Goal: Download file/media

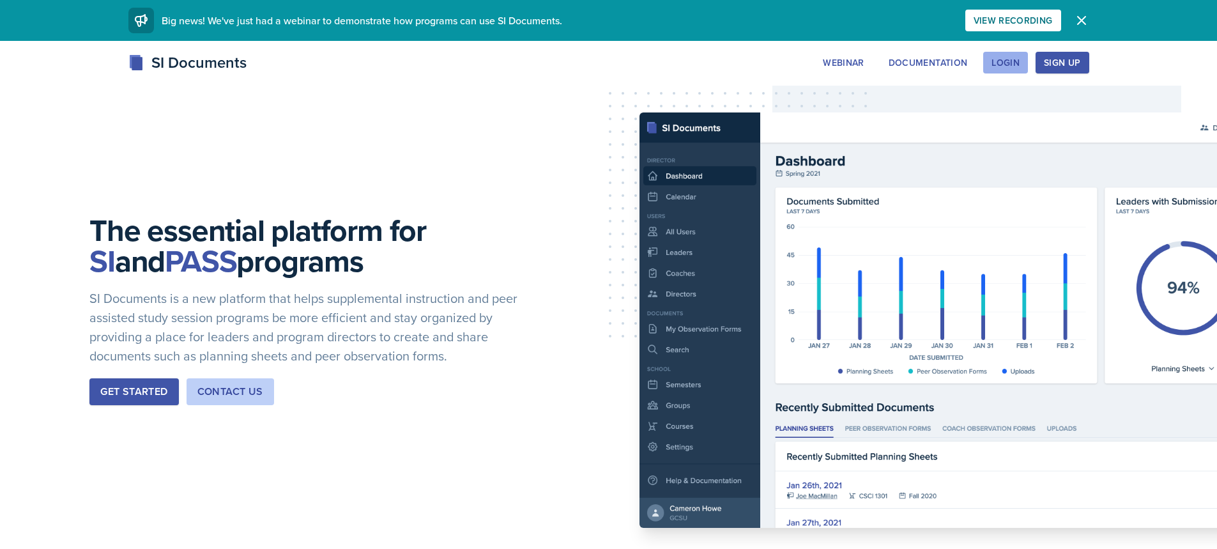
click at [1023, 57] on button "Login" at bounding box center [1005, 63] width 45 height 22
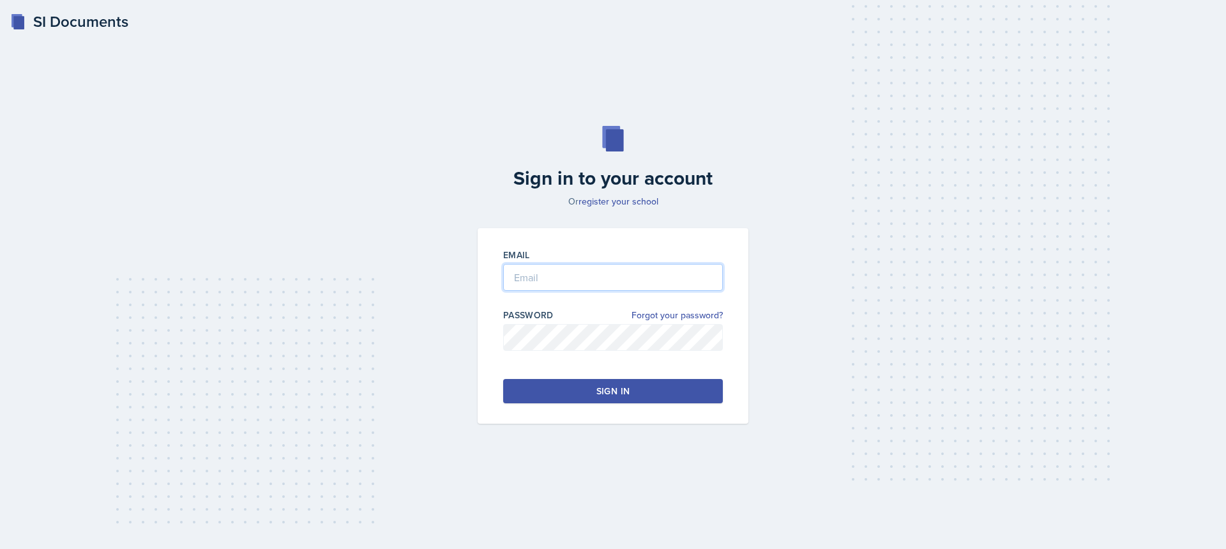
type input "[EMAIL_ADDRESS][DOMAIN_NAME]"
click at [591, 386] on button "Sign in" at bounding box center [613, 391] width 220 height 24
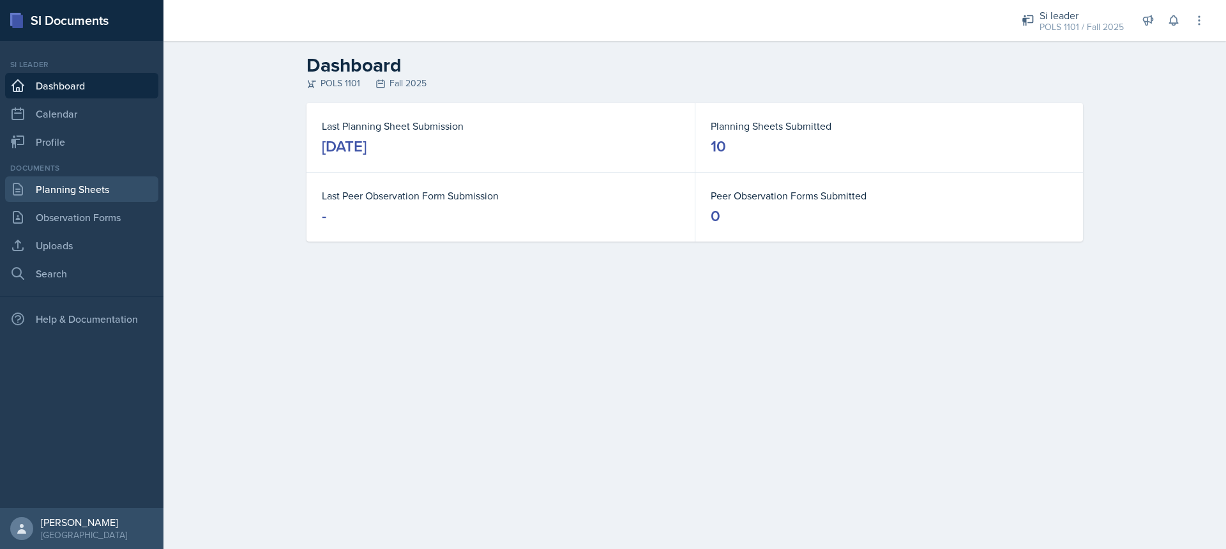
click at [98, 184] on link "Planning Sheets" at bounding box center [81, 189] width 153 height 26
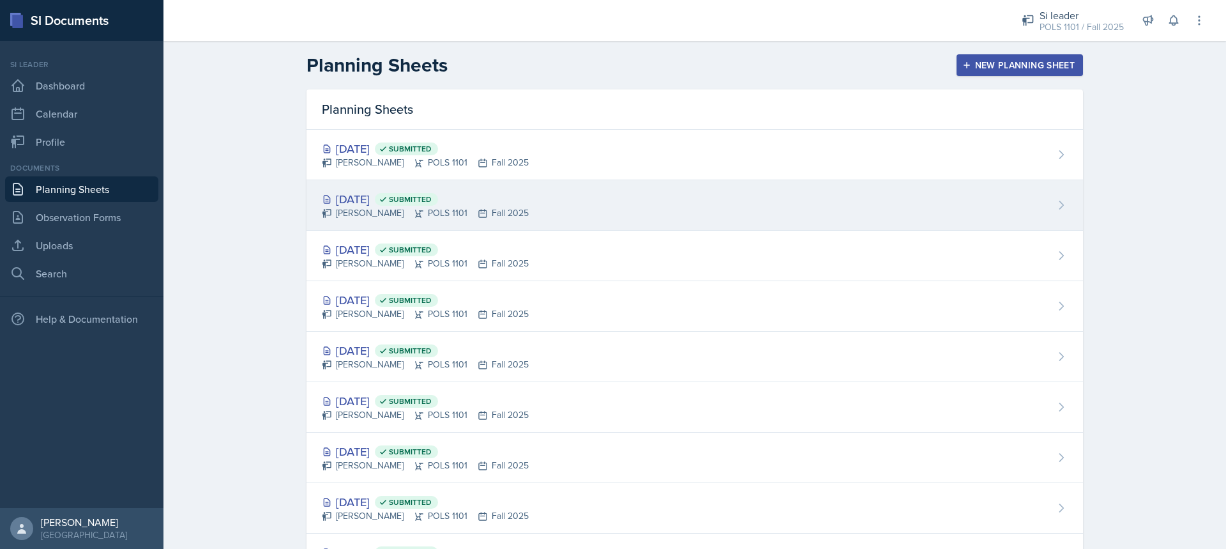
click at [496, 205] on div "[DATE] Submitted" at bounding box center [425, 198] width 207 height 17
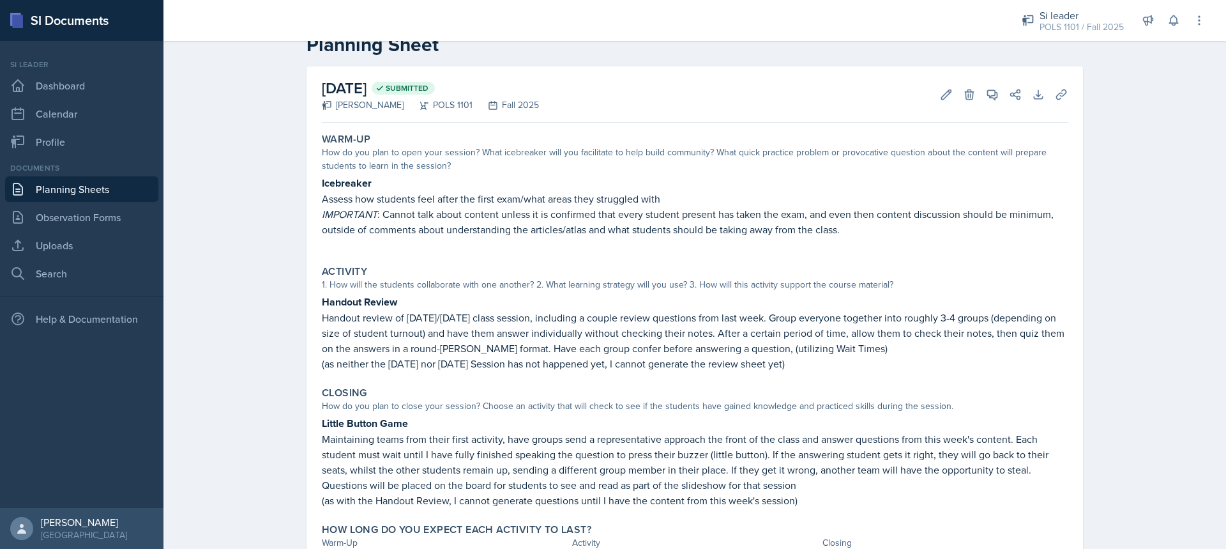
scroll to position [64, 0]
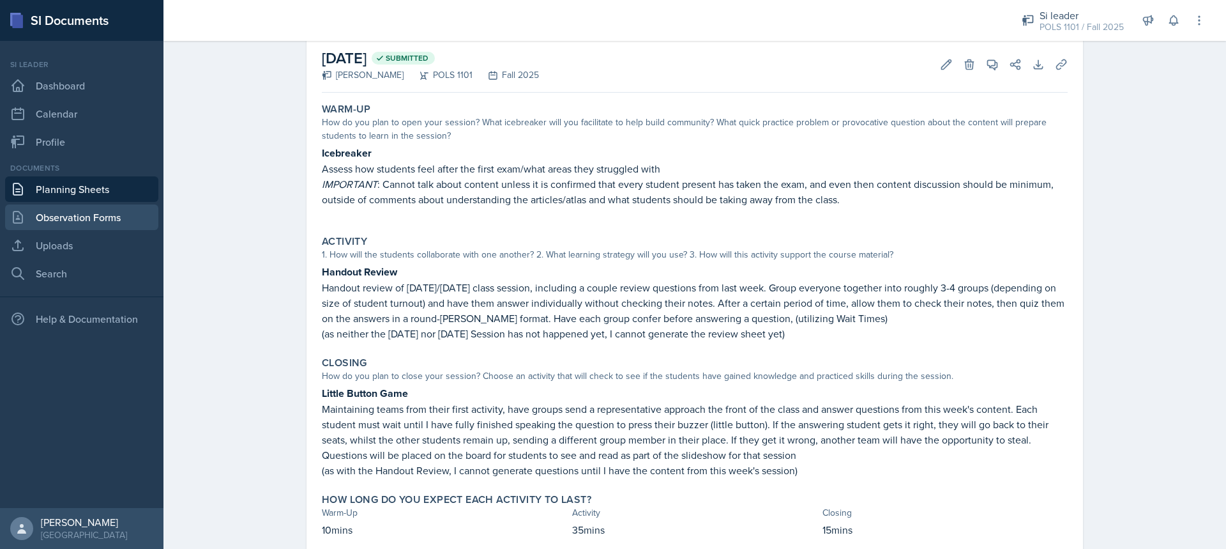
click at [82, 226] on link "Observation Forms" at bounding box center [81, 217] width 153 height 26
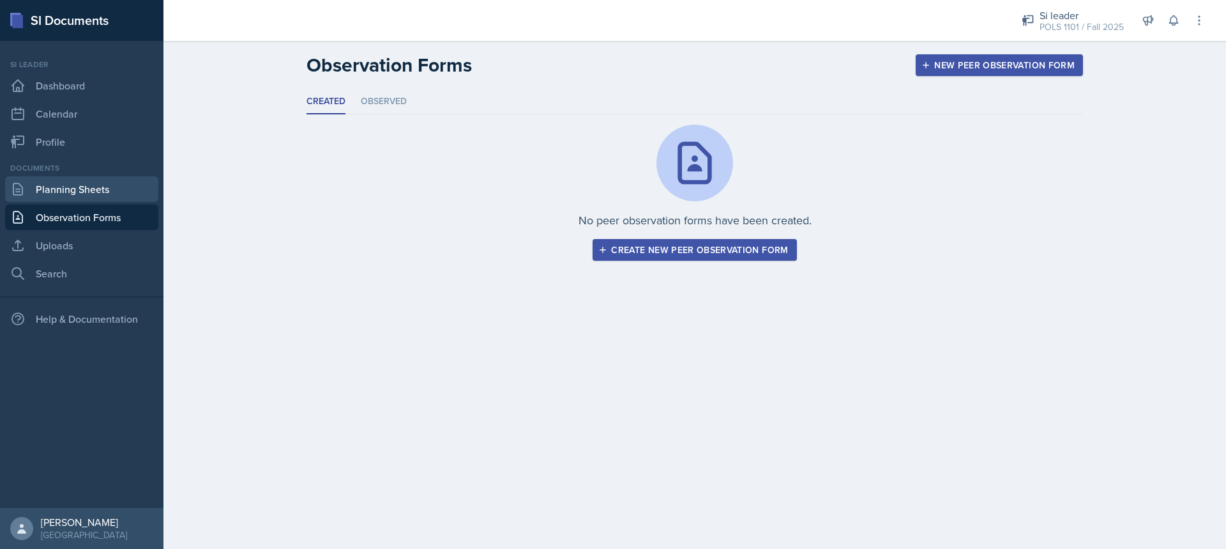
click at [90, 195] on link "Planning Sheets" at bounding box center [81, 189] width 153 height 26
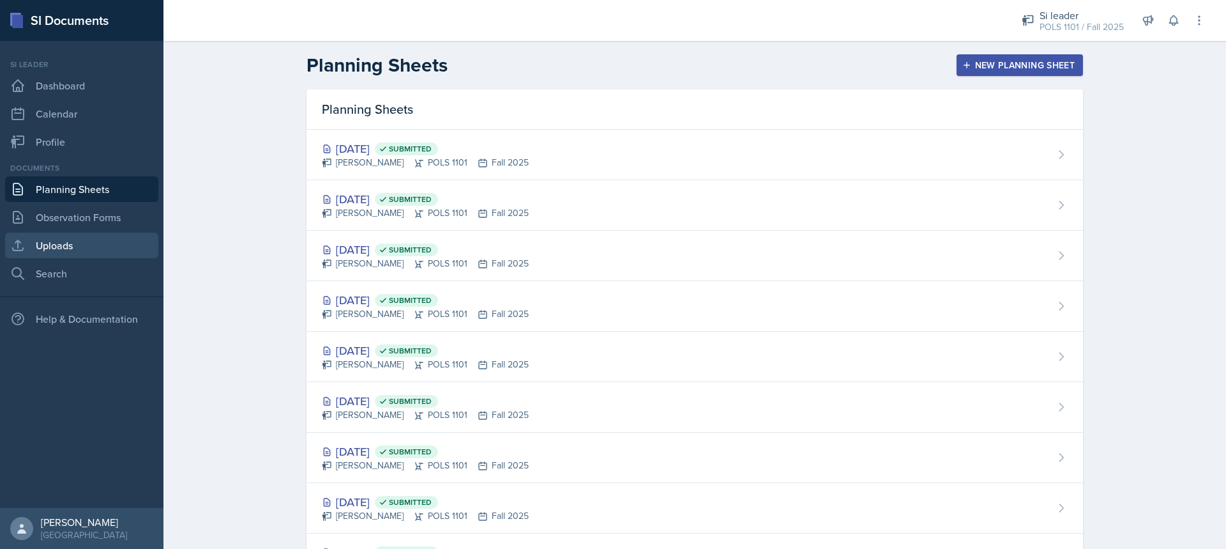
click at [92, 256] on link "Uploads" at bounding box center [81, 245] width 153 height 26
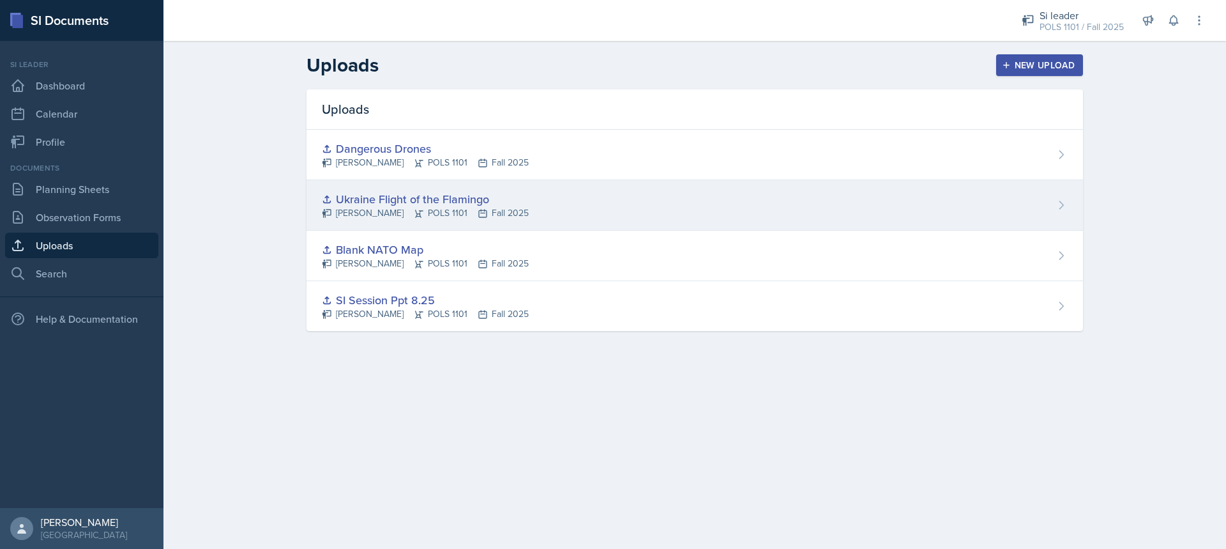
click at [468, 195] on div "Ukraine Flight of the Flamingo" at bounding box center [425, 198] width 207 height 17
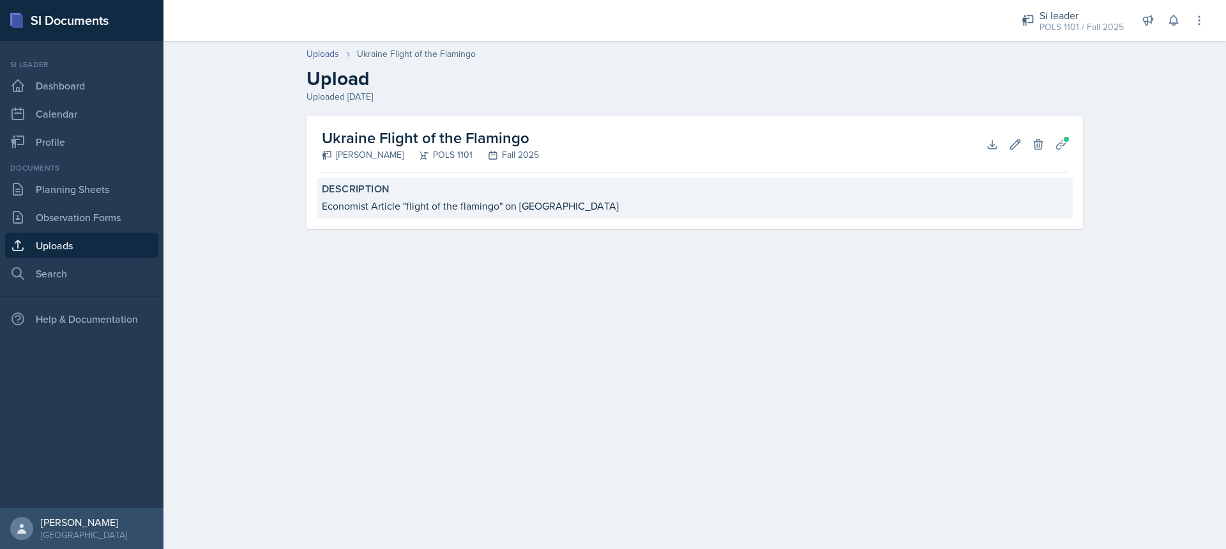
click at [471, 198] on div "Economist Article "flight of the flamingo" on [GEOGRAPHIC_DATA]" at bounding box center [695, 205] width 746 height 15
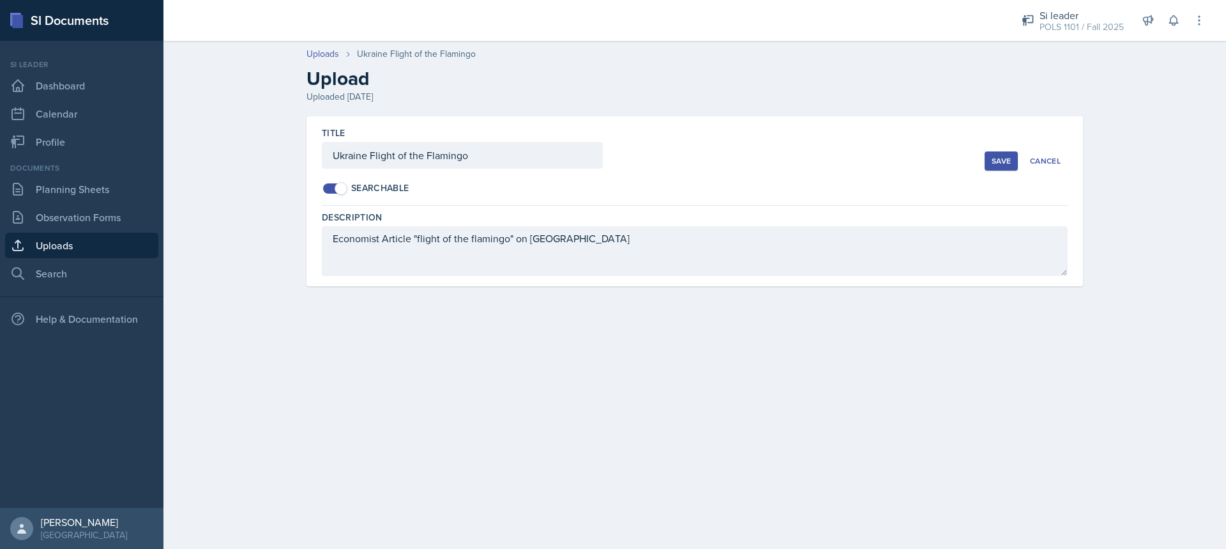
click at [1041, 172] on div "Title Ukraine Flight of the Flamingo Searchable Save Cancel" at bounding box center [695, 160] width 746 height 89
click at [1042, 162] on div "Cancel" at bounding box center [1045, 161] width 31 height 10
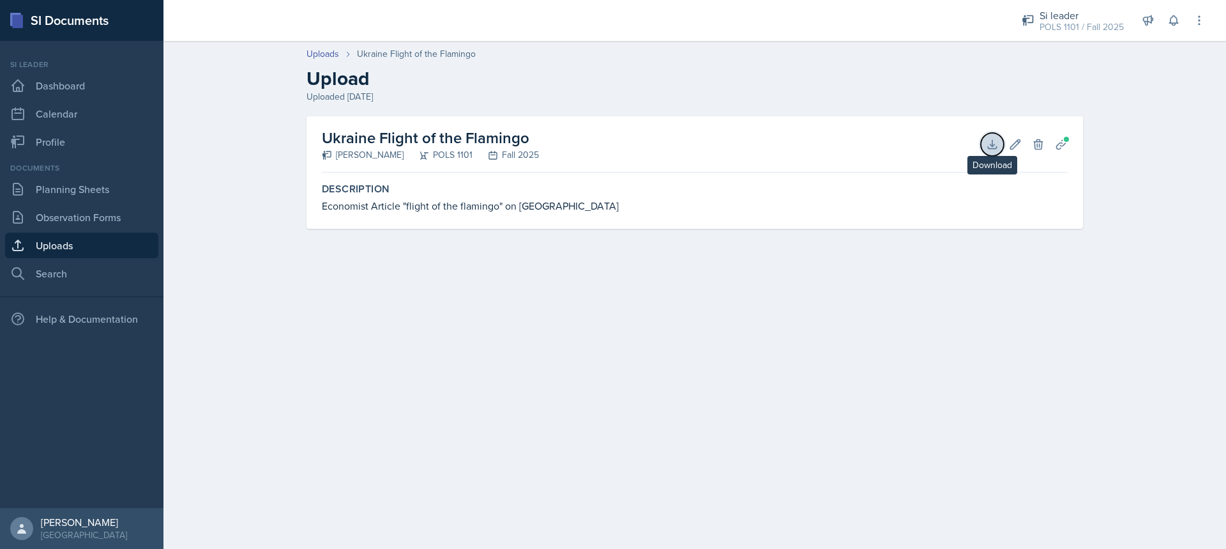
click at [984, 143] on button "Download" at bounding box center [992, 144] width 23 height 23
